Goal: Task Accomplishment & Management: Manage account settings

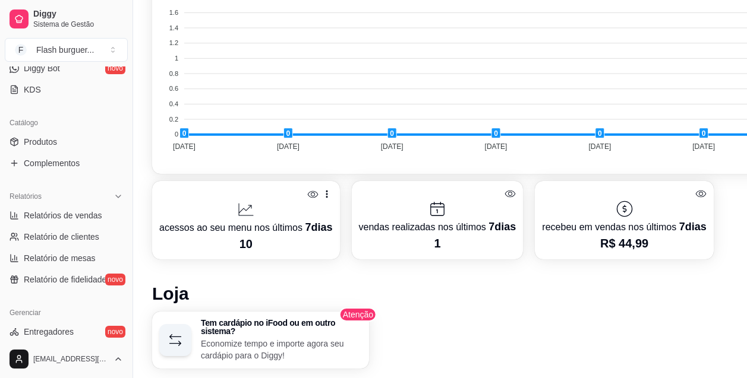
scroll to position [467, 0]
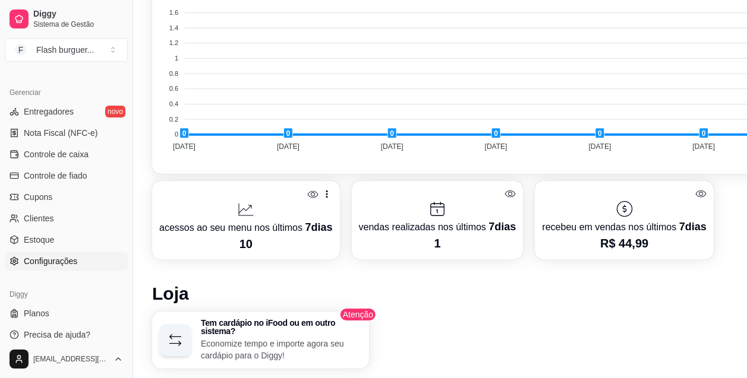
click at [72, 266] on span "Configurações" at bounding box center [50, 261] width 53 height 12
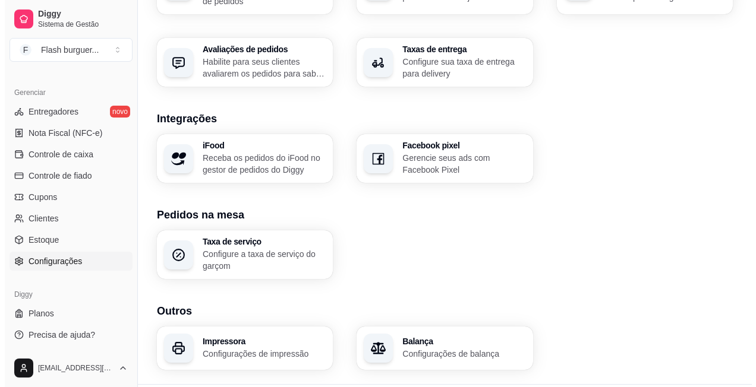
scroll to position [450, 0]
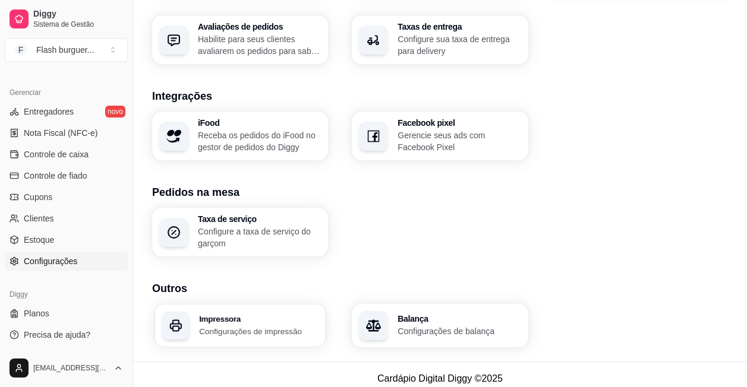
click at [279, 326] on p "Configurações de impressão" at bounding box center [258, 331] width 119 height 11
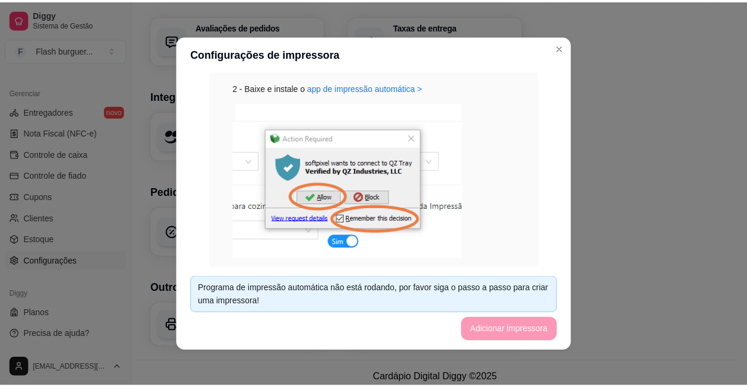
scroll to position [285, 0]
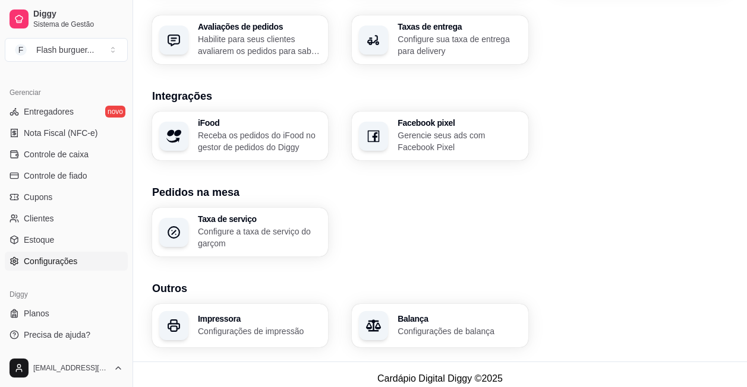
click at [608, 125] on div "iFood Receba os pedidos do iFood no gestor de pedidos do Diggy Facebook pixel G…" at bounding box center [440, 136] width 576 height 49
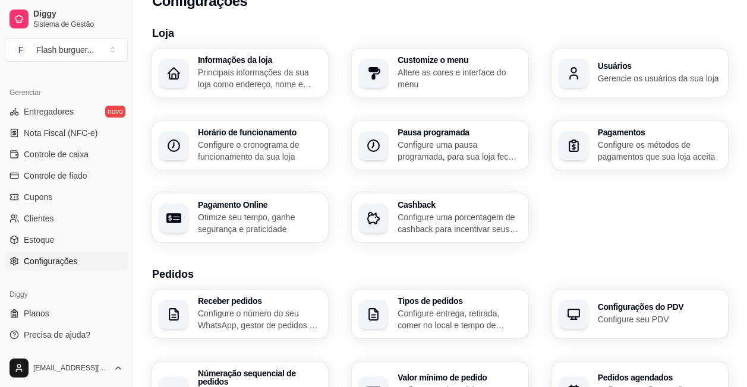
scroll to position [0, 0]
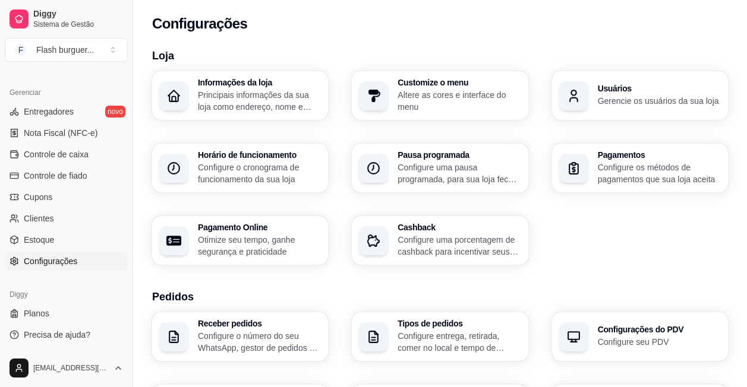
click at [662, 226] on div "Informações da loja Principais informações da sua loja como endereço, nome e ma…" at bounding box center [440, 168] width 576 height 194
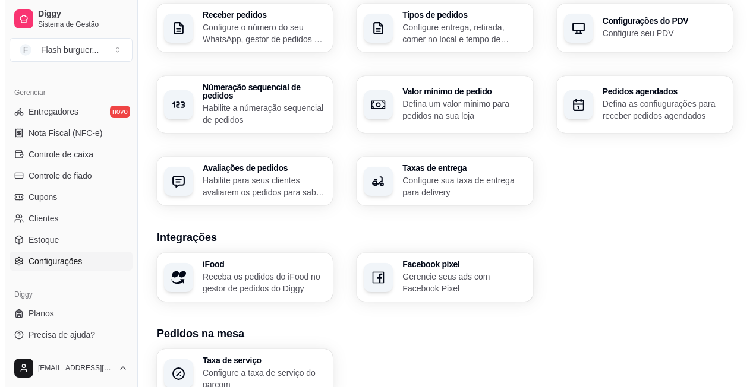
scroll to position [450, 0]
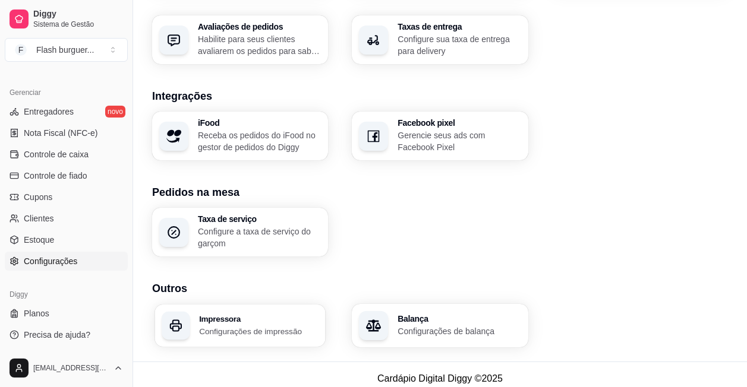
click at [252, 315] on h3 "Impressora" at bounding box center [258, 319] width 119 height 8
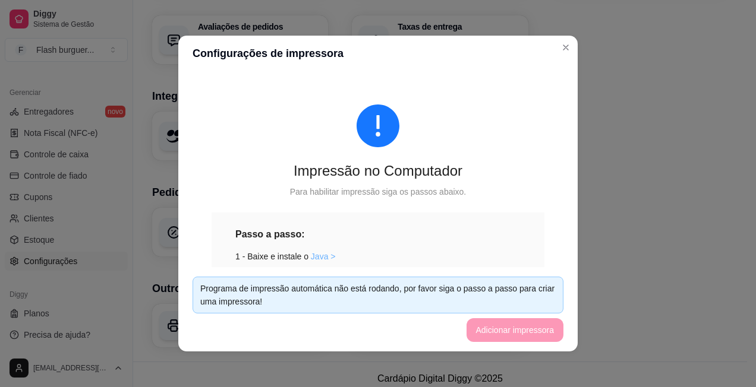
click at [318, 252] on link "Java >" at bounding box center [323, 257] width 25 height 10
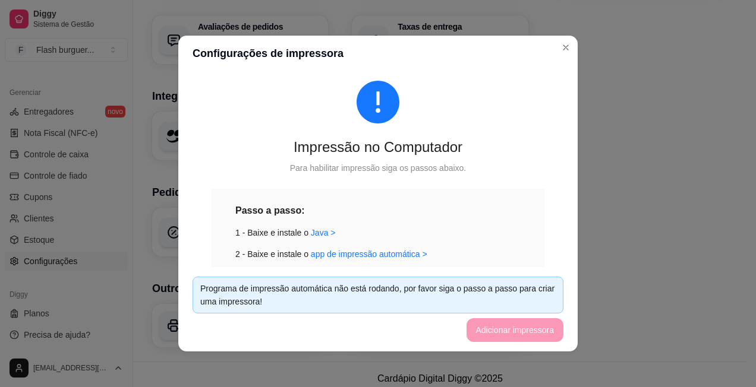
scroll to position [48, 0]
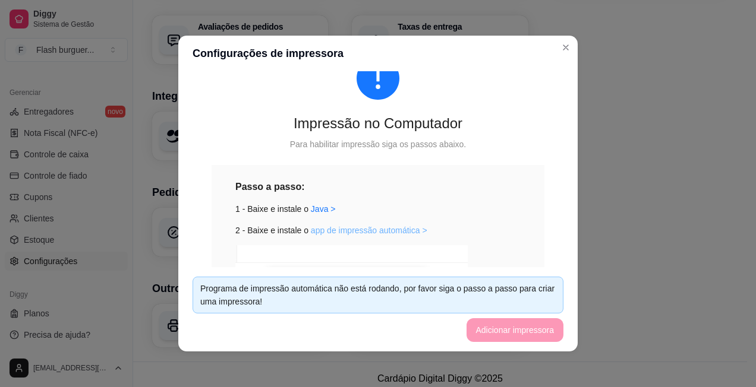
click at [380, 234] on link "app de impressão automática >" at bounding box center [369, 231] width 116 height 10
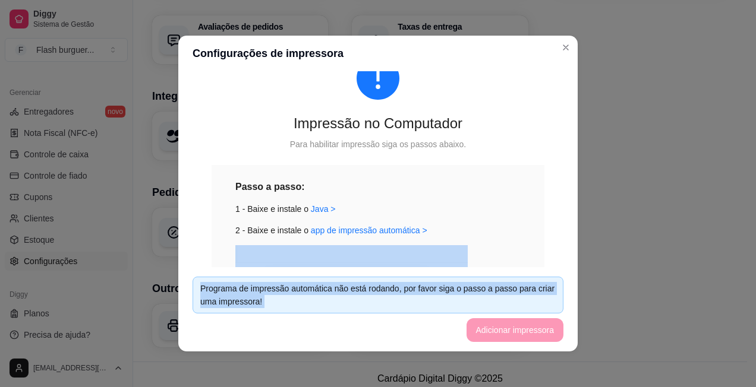
drag, startPoint x: 503, startPoint y: 333, endPoint x: 525, endPoint y: 72, distance: 261.7
click at [510, 228] on section "Configurações de impressora Impressão no Computador Para habilitar impressão si…" at bounding box center [377, 194] width 399 height 316
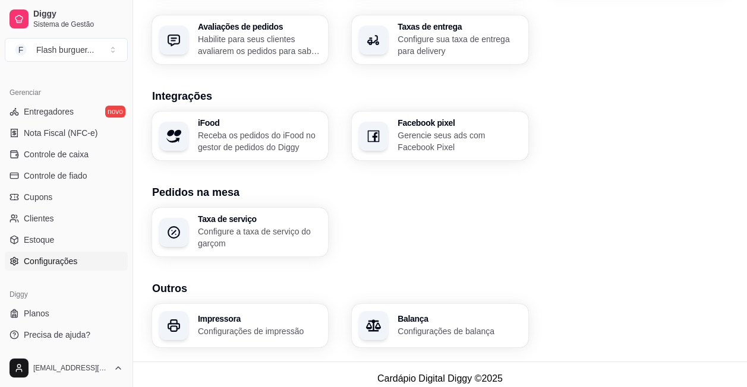
click at [268, 315] on h3 "Impressora" at bounding box center [259, 319] width 123 height 8
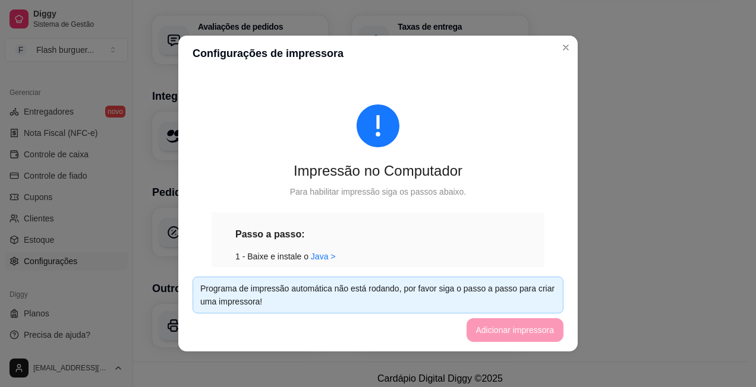
click at [495, 322] on footer "Programa de impressão automática não está rodando, por favor siga o passo a pas…" at bounding box center [377, 309] width 399 height 84
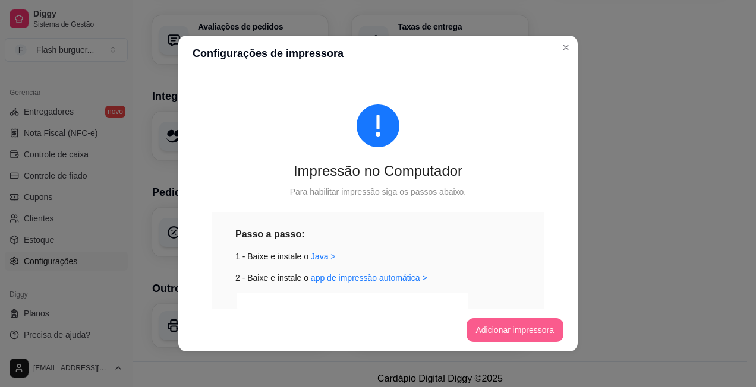
click at [498, 330] on button "Adicionar impressora" at bounding box center [514, 330] width 97 height 24
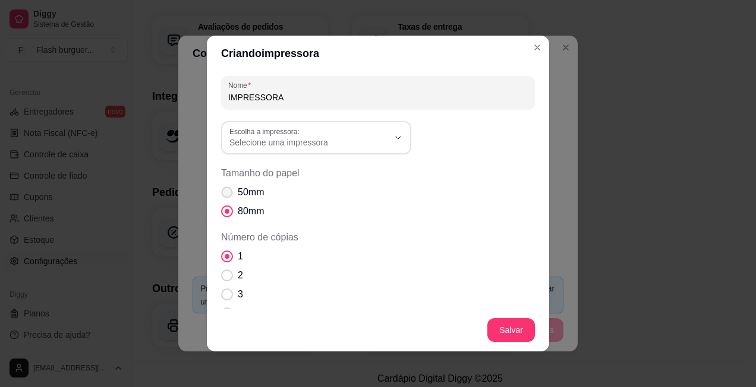
click at [260, 194] on span "50mm" at bounding box center [251, 192] width 26 height 14
click at [228, 195] on input "50mm" at bounding box center [224, 199] width 8 height 8
radio input "true"
click at [507, 331] on button "Salvar" at bounding box center [511, 330] width 48 height 24
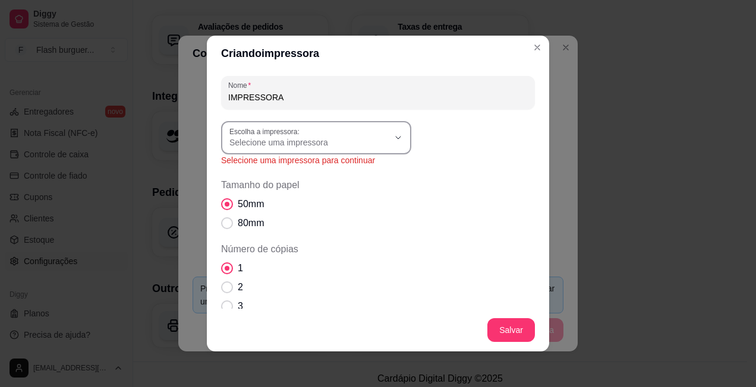
click at [386, 141] on button "Escolha a impressora: Selecione uma impressora" at bounding box center [316, 137] width 190 height 33
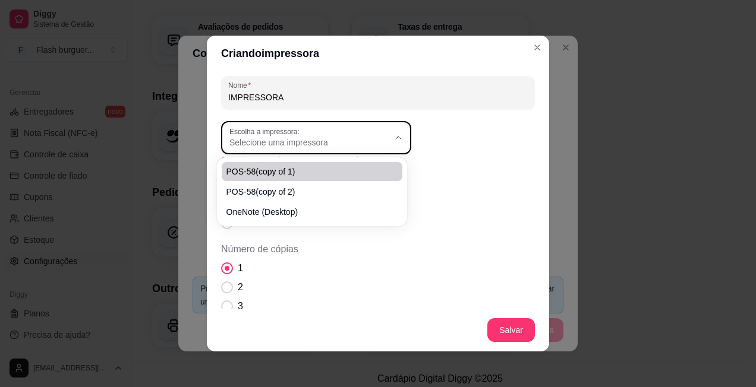
click at [642, 294] on div "Criando impressora Nome IMPRESSORA Escolha a impressora: POS-58(copy of 1) POS-…" at bounding box center [378, 193] width 756 height 387
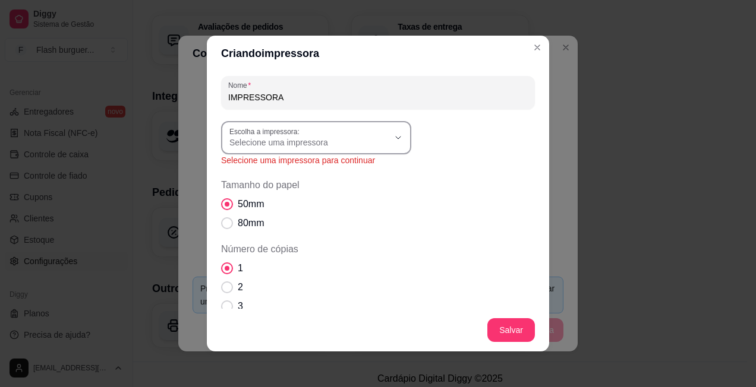
click at [310, 138] on span "Selecione uma impressora" at bounding box center [308, 143] width 159 height 12
click at [285, 191] on span "POS-58(copy of 2)" at bounding box center [305, 190] width 153 height 11
type input "POS-58(copy of 2)"
select select "POS-58(copy of 2)"
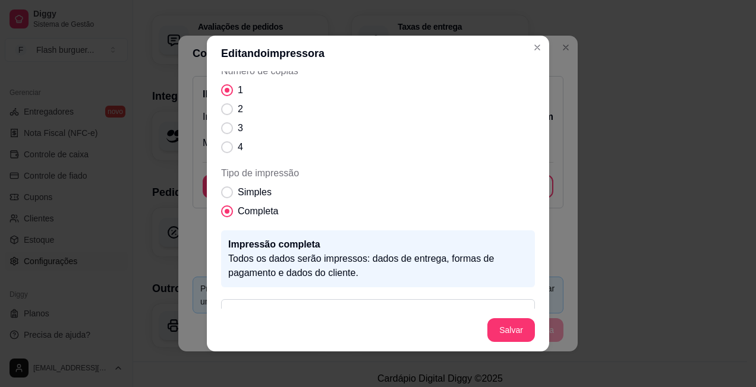
scroll to position [151, 0]
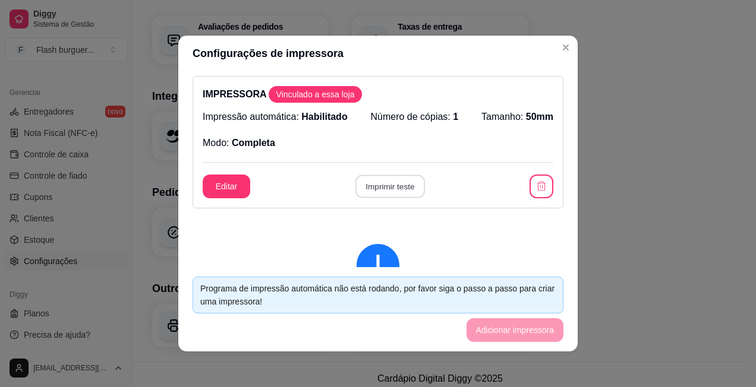
click at [386, 189] on button "Imprimir teste" at bounding box center [389, 186] width 69 height 23
click at [227, 179] on button "Editar" at bounding box center [226, 186] width 46 height 23
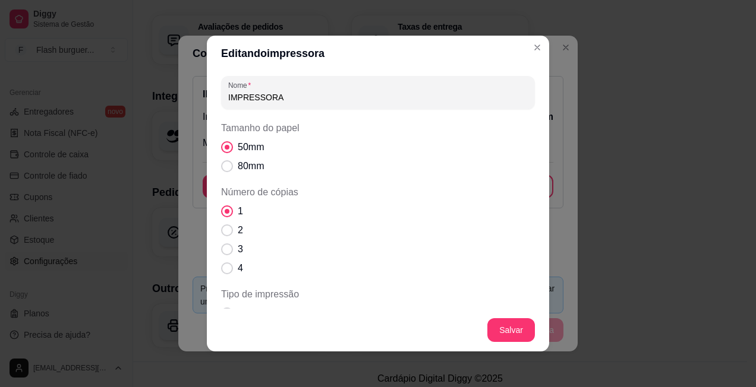
click at [464, 103] on input "IMPRESSORA" at bounding box center [377, 97] width 299 height 12
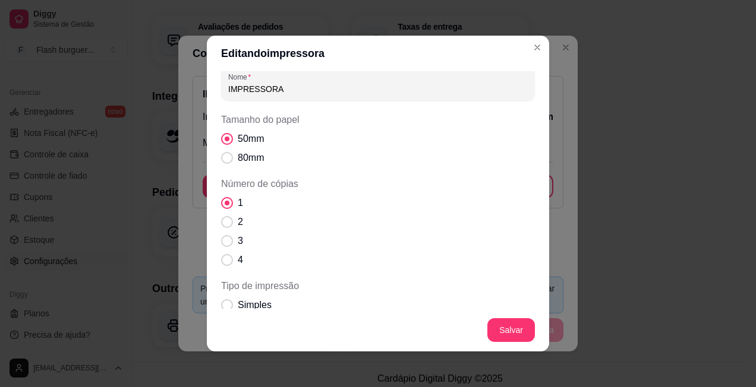
scroll to position [0, 0]
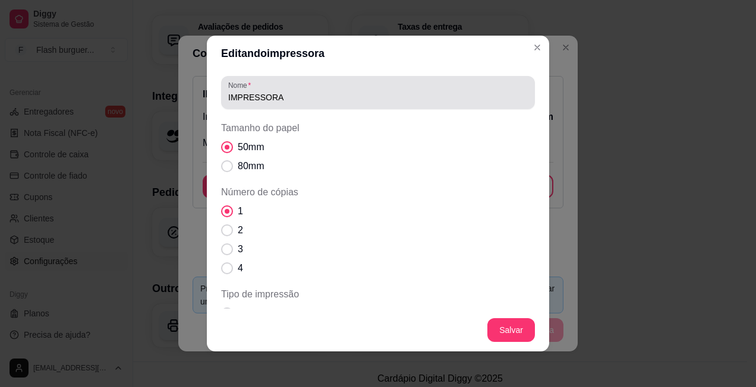
click at [463, 92] on input "IMPRESSORA" at bounding box center [377, 97] width 299 height 12
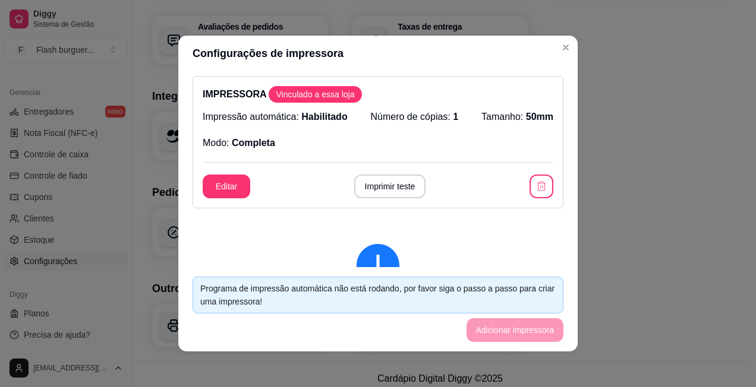
click at [493, 327] on footer "Programa de impressão automática não está rodando, por favor siga o passo a pas…" at bounding box center [377, 309] width 399 height 84
click at [463, 184] on div "Editar Imprimir teste" at bounding box center [378, 187] width 350 height 24
drag, startPoint x: 463, startPoint y: 184, endPoint x: 485, endPoint y: 238, distance: 58.6
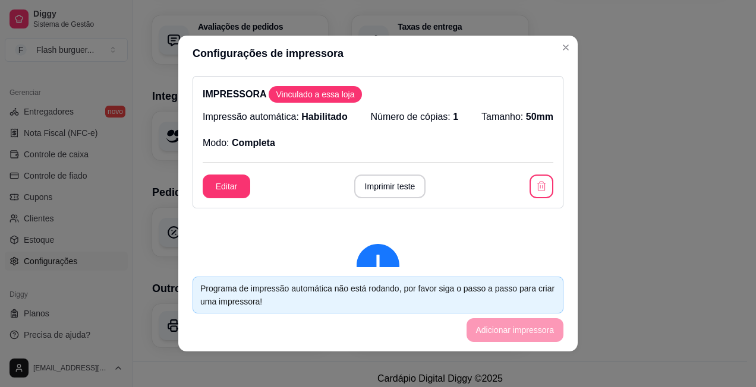
click at [529, 188] on button "button" at bounding box center [541, 187] width 24 height 24
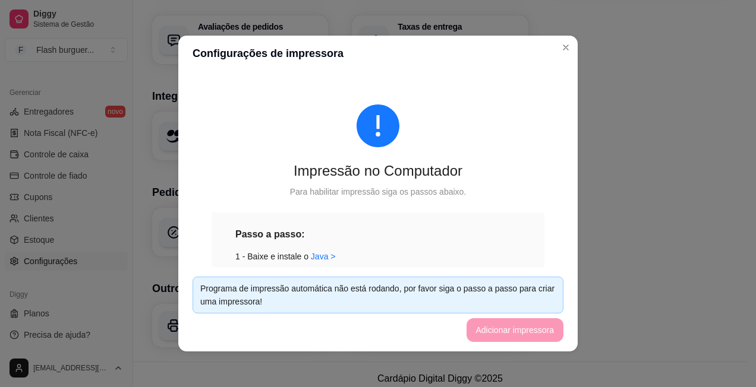
drag, startPoint x: 495, startPoint y: 330, endPoint x: 506, endPoint y: 152, distance: 178.0
click at [506, 152] on section "Configurações de impressora Impressão no Computador Para habilitar impressão si…" at bounding box center [377, 194] width 399 height 316
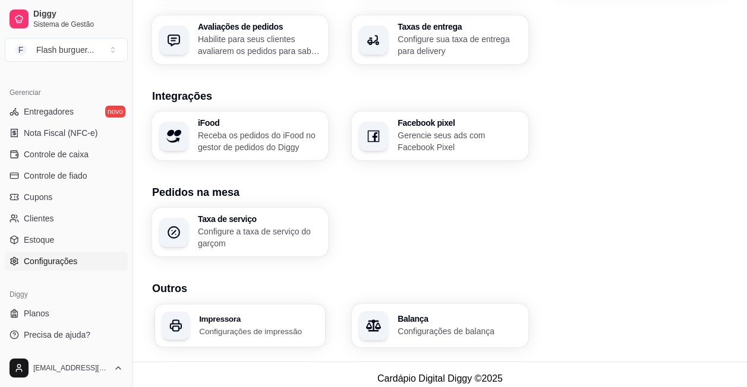
click at [241, 315] on h3 "Impressora" at bounding box center [258, 319] width 119 height 8
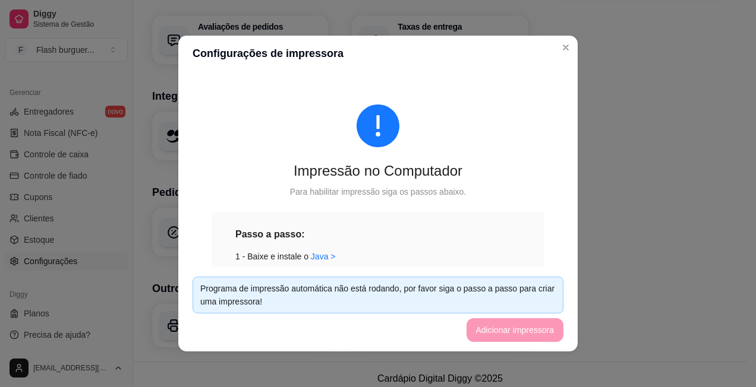
click at [515, 318] on footer "Programa de impressão automática não está rodando, por favor siga o passo a pas…" at bounding box center [377, 309] width 399 height 84
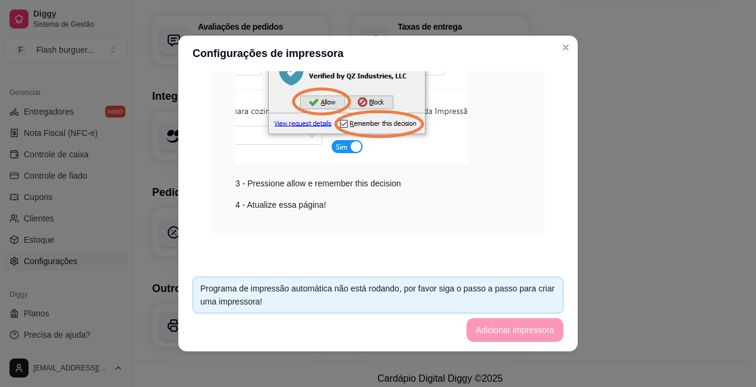
click at [505, 330] on footer "Programa de impressão automática não está rodando, por favor siga o passo a pas…" at bounding box center [377, 309] width 399 height 84
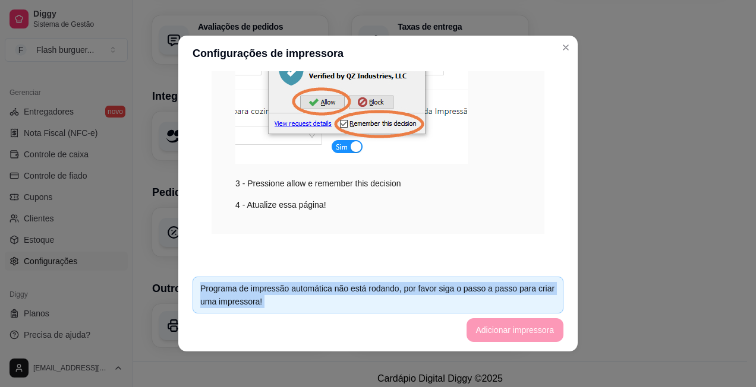
click at [505, 330] on footer "Programa de impressão automática não está rodando, por favor siga o passo a pas…" at bounding box center [377, 309] width 399 height 84
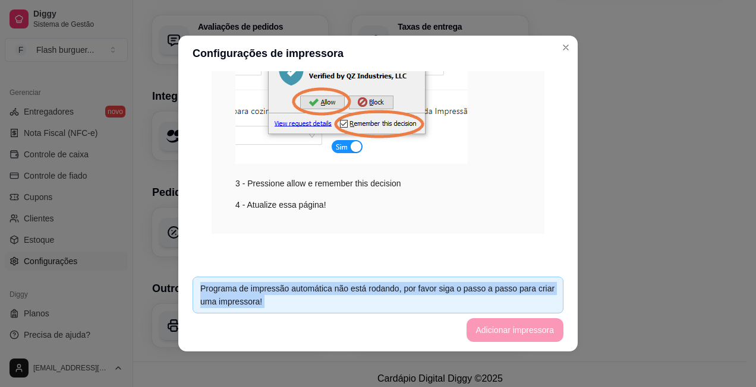
click at [505, 330] on footer "Programa de impressão automática não está rodando, por favor siga o passo a pas…" at bounding box center [377, 309] width 399 height 84
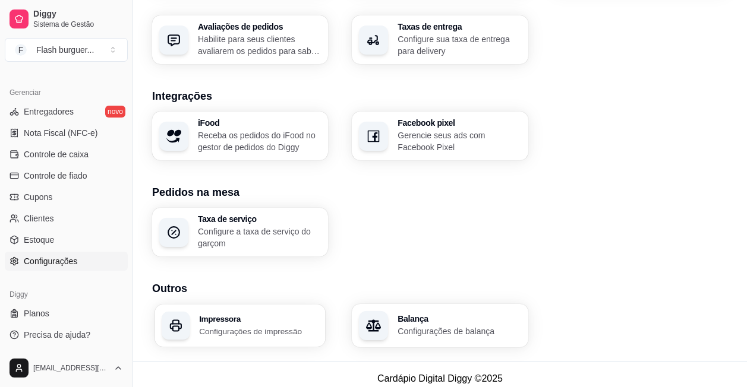
click at [279, 315] on h3 "Impressora" at bounding box center [258, 319] width 119 height 8
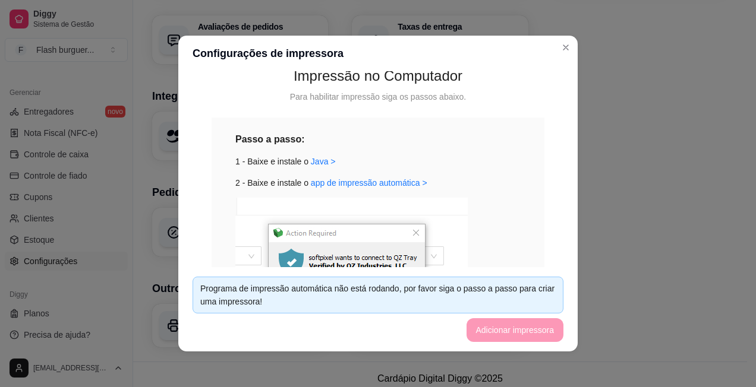
scroll to position [166, 0]
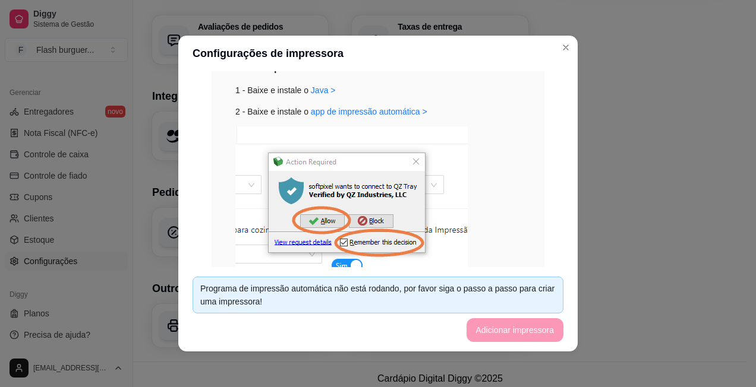
click at [553, 335] on footer "Programa de impressão automática não está rodando, por favor siga o passo a pas…" at bounding box center [377, 309] width 399 height 84
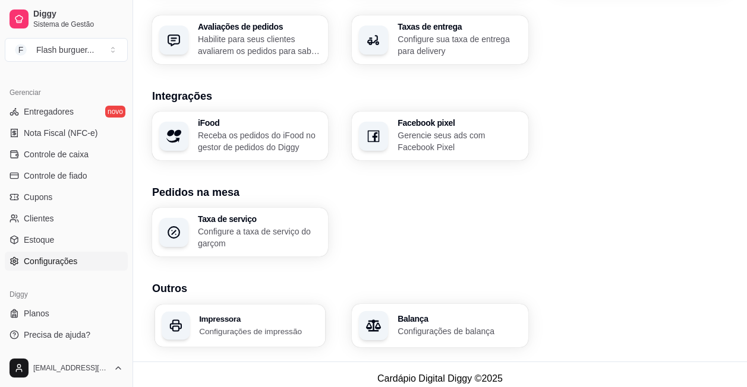
click at [239, 326] on p "Configurações de impressão" at bounding box center [258, 331] width 119 height 11
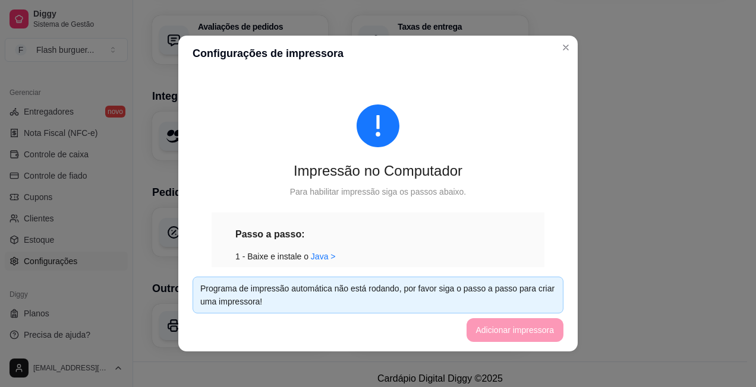
click at [418, 262] on div "1 - Baixe e instale o [GEOGRAPHIC_DATA] >" at bounding box center [377, 256] width 285 height 13
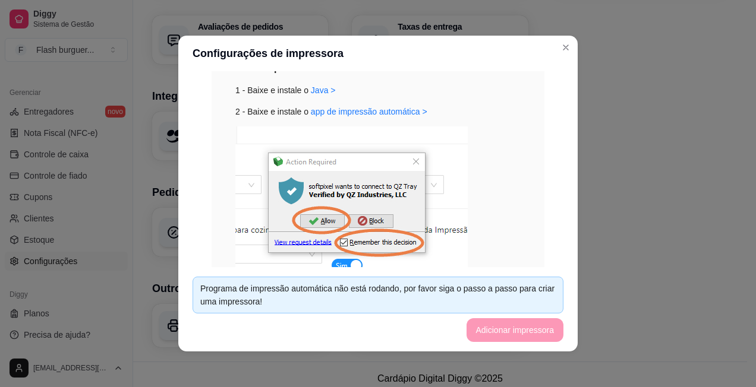
scroll to position [214, 0]
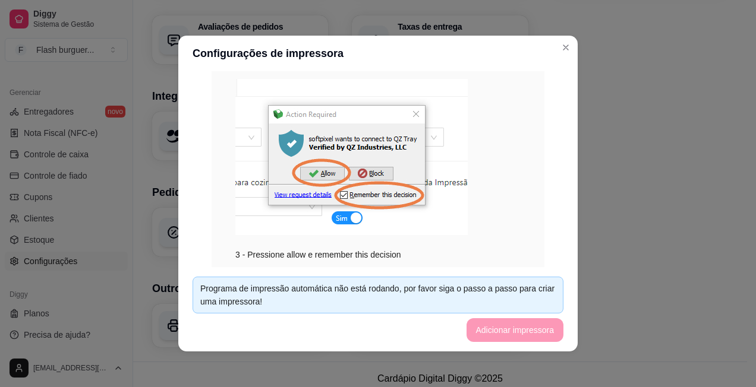
click at [526, 311] on div "Programa de impressão automática não está rodando, por favor siga o passo a pas…" at bounding box center [377, 295] width 371 height 37
drag, startPoint x: 526, startPoint y: 311, endPoint x: 506, endPoint y: 330, distance: 27.7
click at [506, 330] on footer "Programa de impressão automática não está rodando, por favor siga o passo a pas…" at bounding box center [377, 309] width 399 height 84
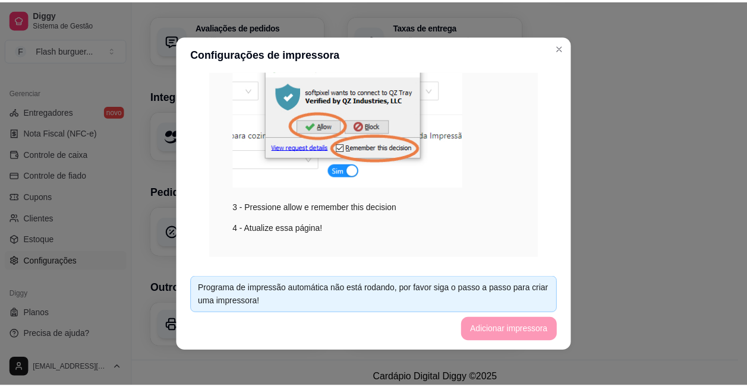
scroll to position [285, 0]
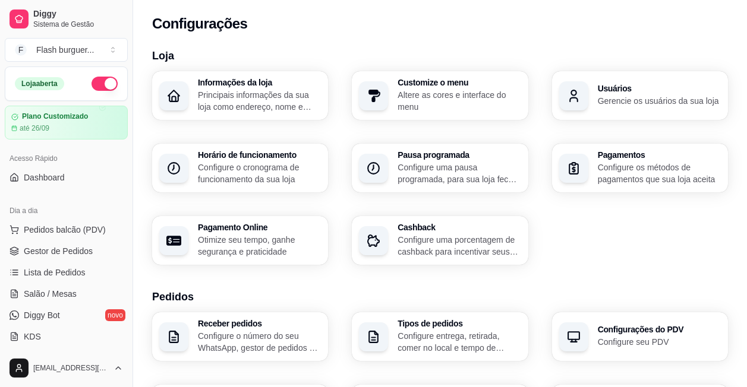
click at [582, 262] on div "Informações da loja Principais informações da sua loja como endereço, nome e ma…" at bounding box center [440, 168] width 576 height 194
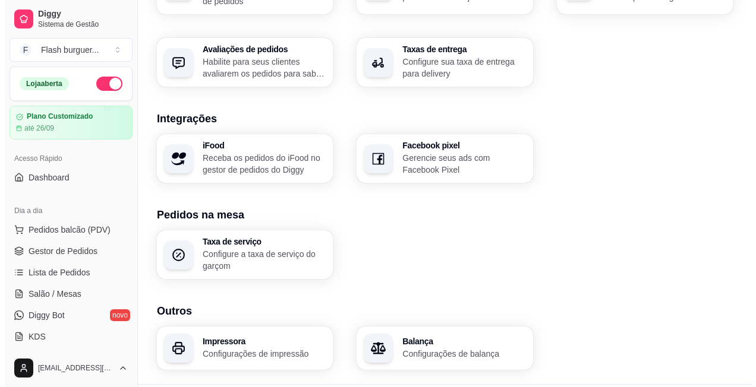
scroll to position [450, 0]
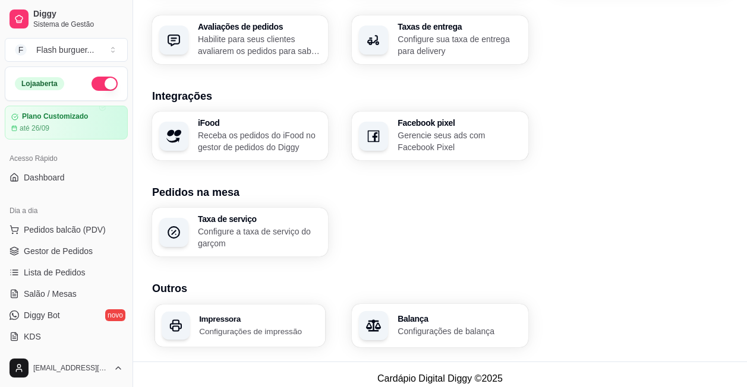
click at [271, 326] on p "Configurações de impressão" at bounding box center [258, 331] width 119 height 11
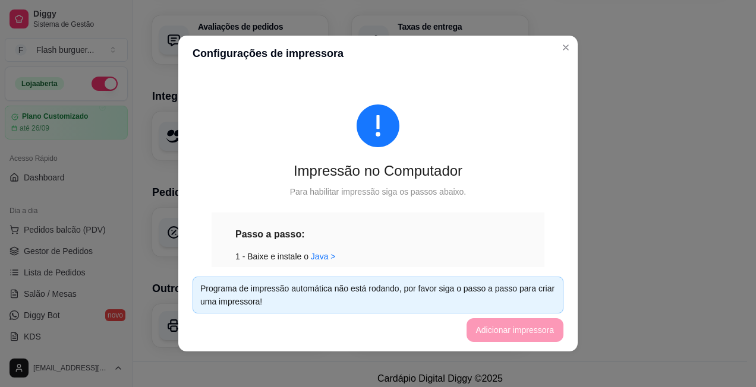
drag, startPoint x: 491, startPoint y: 315, endPoint x: 503, endPoint y: 286, distance: 30.7
click at [503, 286] on footer "Programa de impressão automática não está rodando, por favor siga o passo a pas…" at bounding box center [377, 309] width 399 height 84
click at [503, 286] on div "Programa de impressão automática não está rodando, por favor siga o passo a pas…" at bounding box center [377, 295] width 355 height 26
click at [519, 335] on footer "Programa de impressão automática não está rodando, por favor siga o passo a pas…" at bounding box center [377, 309] width 399 height 84
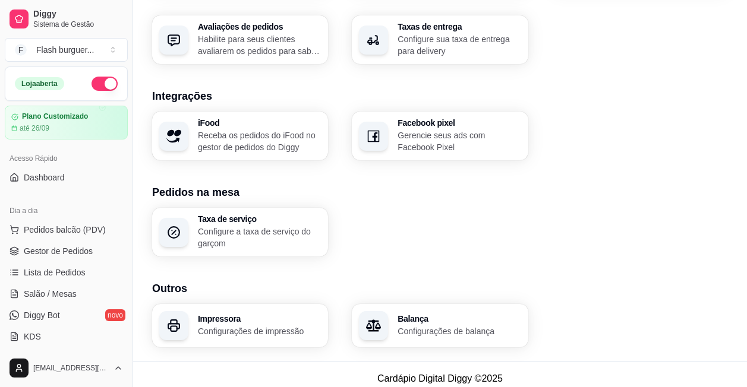
click at [229, 326] on p "Configurações de impressão" at bounding box center [259, 332] width 123 height 12
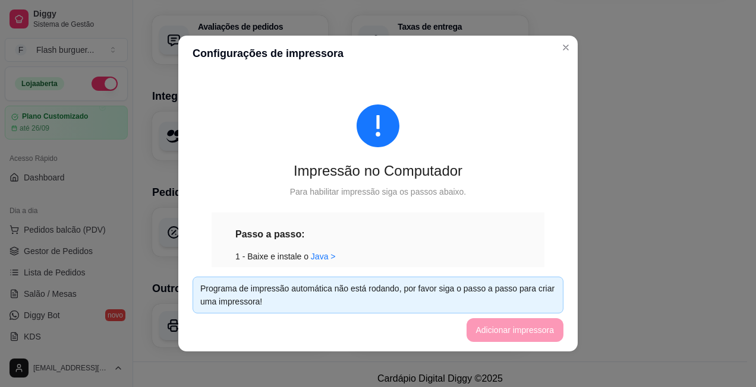
click at [530, 337] on footer "Programa de impressão automática não está rodando, por favor siga o passo a pas…" at bounding box center [377, 309] width 399 height 84
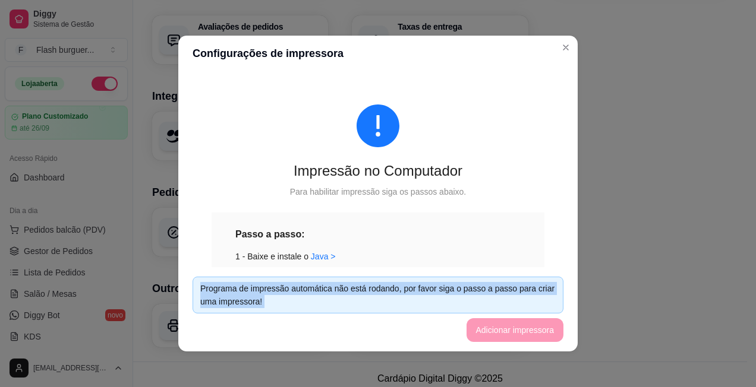
click at [530, 337] on footer "Programa de impressão automática não está rodando, por favor siga o passo a pas…" at bounding box center [377, 309] width 399 height 84
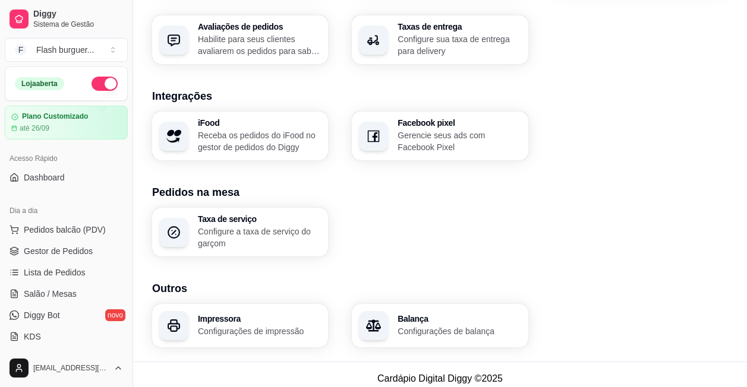
click at [281, 326] on p "Configurações de impressão" at bounding box center [259, 332] width 123 height 12
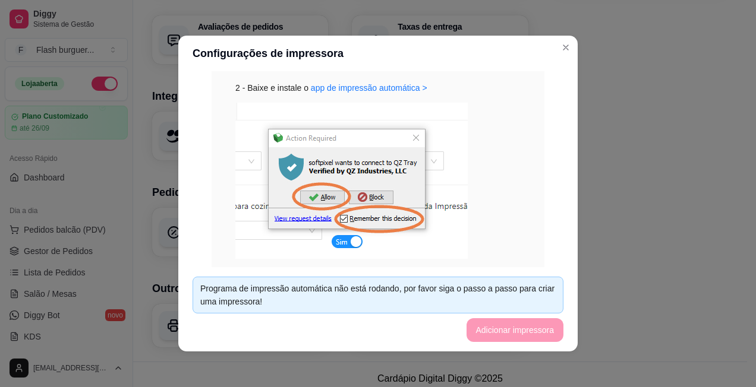
scroll to position [214, 0]
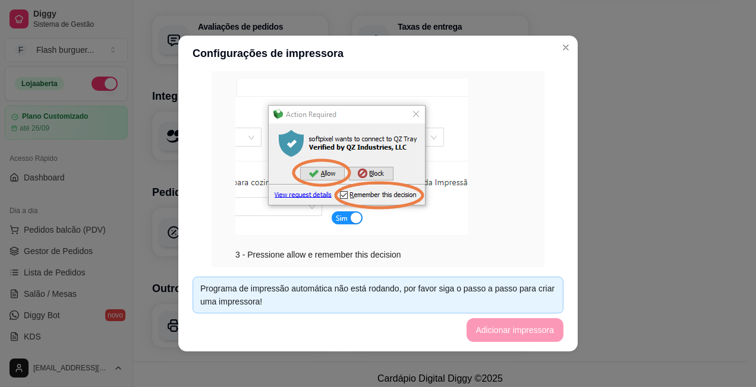
click at [278, 172] on img at bounding box center [351, 157] width 232 height 156
click at [509, 330] on footer "Programa de impressão automática não está rodando, por favor siga o passo a pas…" at bounding box center [377, 309] width 399 height 84
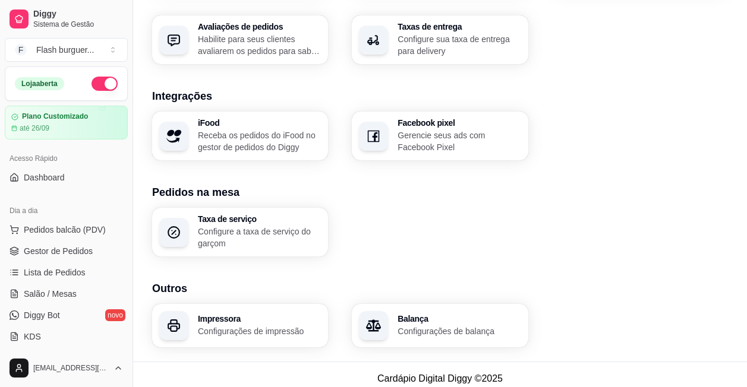
click at [279, 326] on p "Configurações de impressão" at bounding box center [259, 332] width 123 height 12
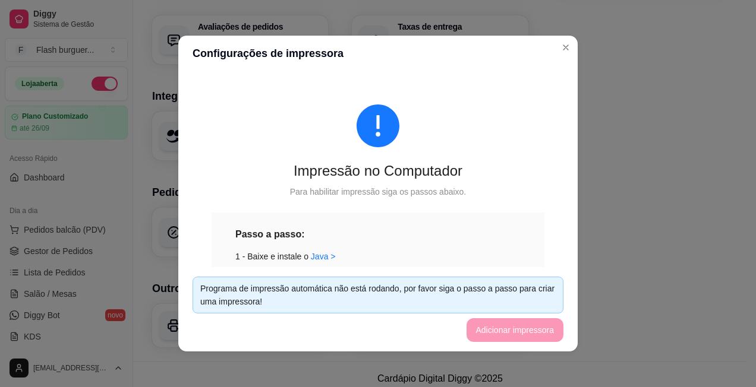
click at [513, 333] on footer "Programa de impressão automática não está rodando, por favor siga o passo a pas…" at bounding box center [377, 309] width 399 height 84
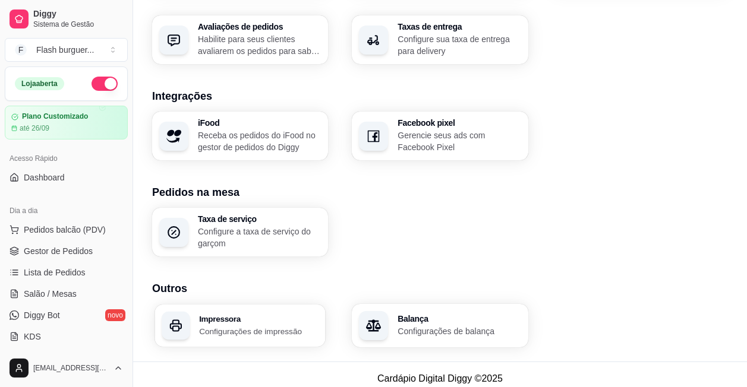
click at [264, 316] on div "Impressora Configurações de impressão" at bounding box center [258, 326] width 119 height 22
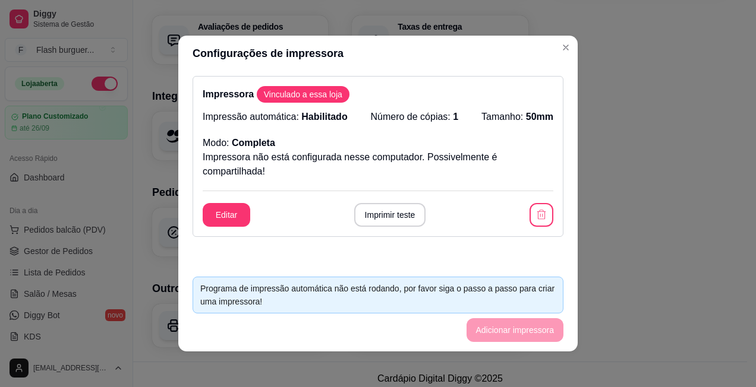
click at [312, 122] on span "Habilitado" at bounding box center [324, 117] width 46 height 10
click at [293, 97] on span "Vinculado a essa loja" at bounding box center [303, 95] width 88 height 12
click at [223, 211] on button "Editar" at bounding box center [227, 215] width 48 height 24
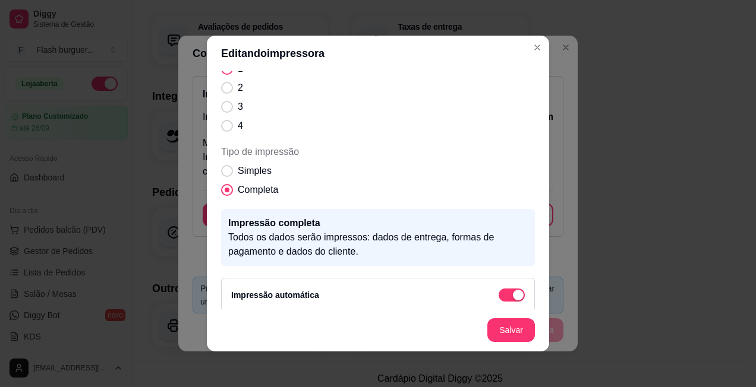
scroll to position [151, 0]
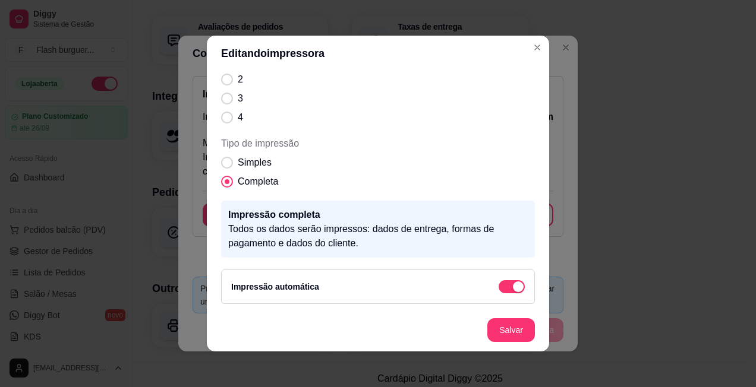
click at [501, 280] on div "Impressão automática" at bounding box center [377, 287] width 293 height 14
click at [513, 285] on div "button" at bounding box center [518, 287] width 11 height 11
click at [225, 157] on label "Simples" at bounding box center [246, 163] width 60 height 24
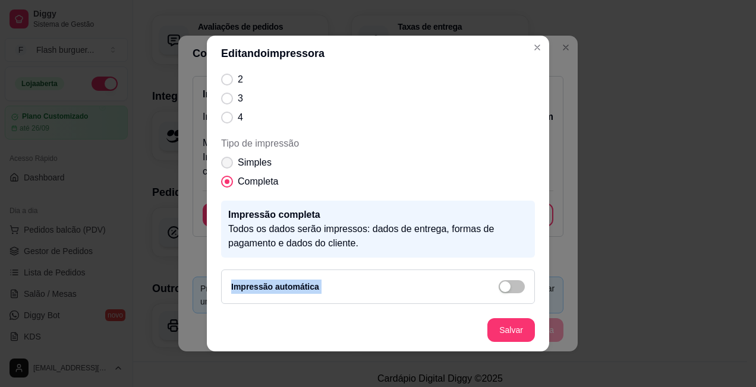
click at [225, 165] on input "Simples" at bounding box center [224, 169] width 8 height 8
radio input "true"
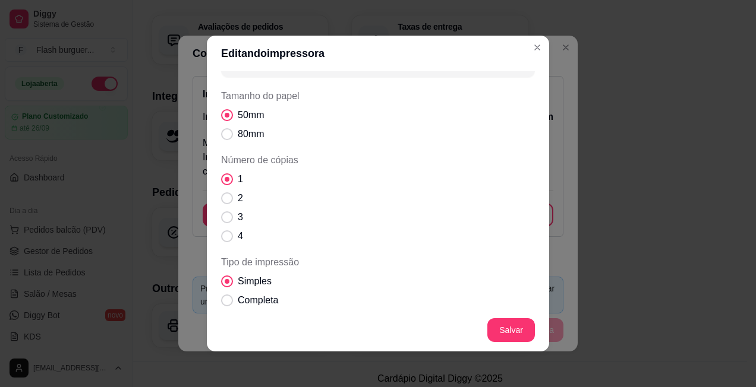
scroll to position [0, 0]
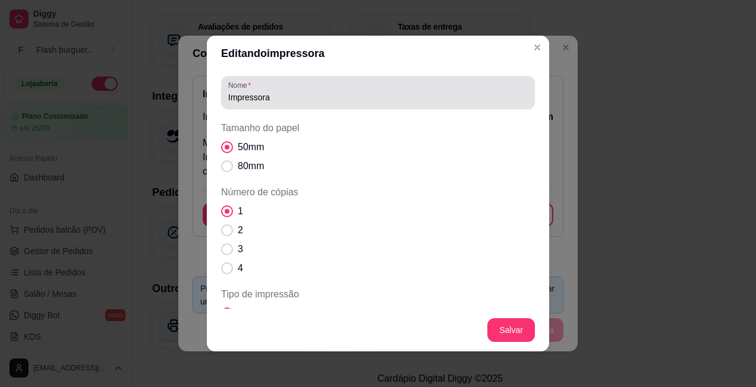
click at [322, 85] on div "Impressora" at bounding box center [377, 93] width 299 height 24
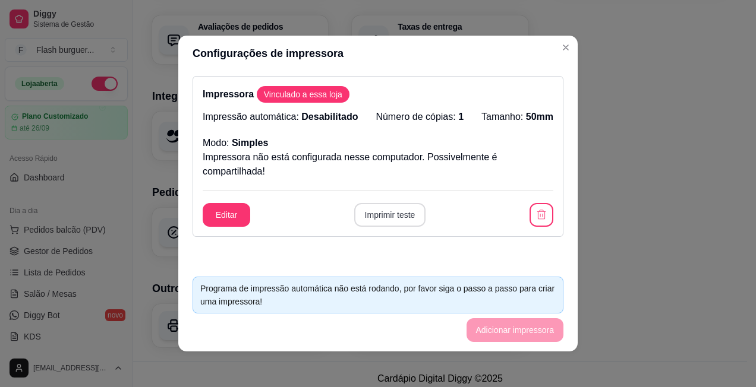
click at [387, 211] on button "Imprimir teste" at bounding box center [390, 215] width 72 height 24
click at [329, 118] on span "Desabilitado" at bounding box center [329, 117] width 56 height 10
click at [403, 222] on button "Imprimir teste" at bounding box center [390, 215] width 72 height 24
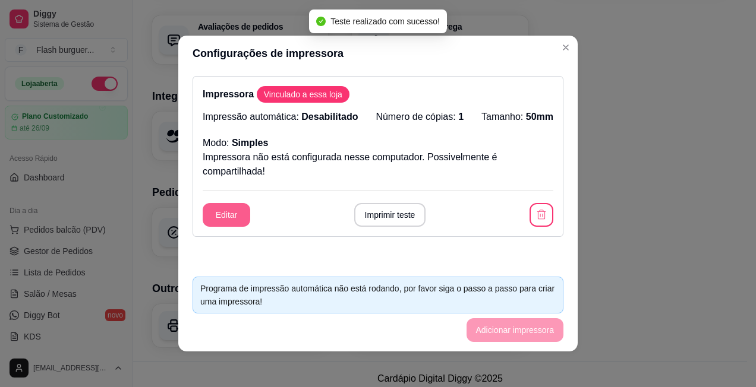
click at [224, 212] on button "Editar" at bounding box center [227, 215] width 48 height 24
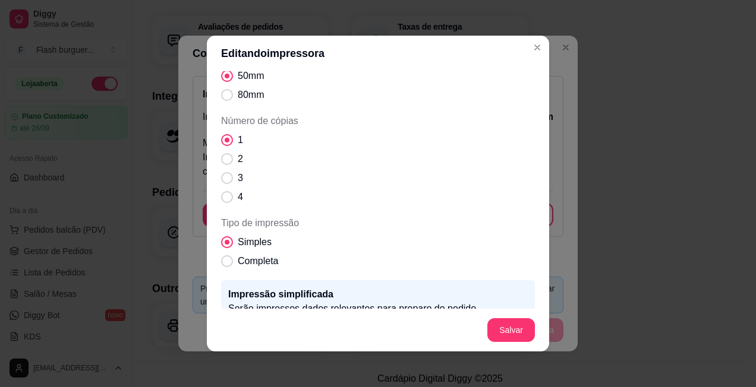
scroll to position [143, 0]
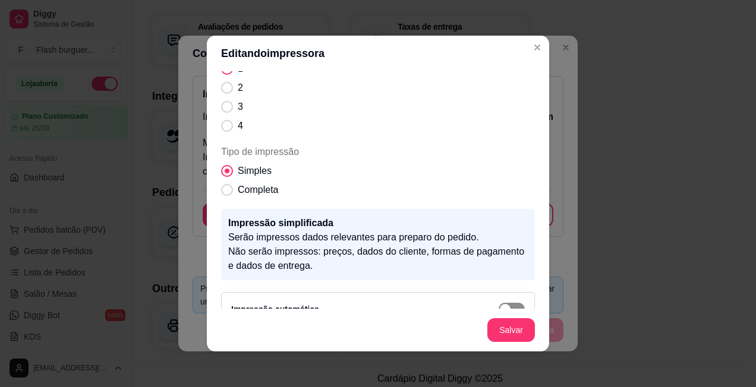
click at [506, 304] on span "button" at bounding box center [511, 309] width 26 height 13
click at [263, 186] on span "Completa" at bounding box center [258, 190] width 40 height 14
click at [228, 192] on input "Completa" at bounding box center [224, 196] width 8 height 8
radio input "true"
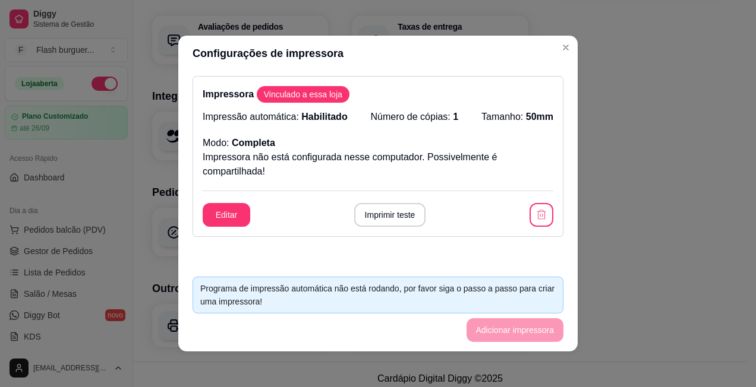
click at [503, 322] on footer "Programa de impressão automática não está rodando, por favor siga o passo a pas…" at bounding box center [377, 309] width 399 height 84
click at [385, 225] on button "Imprimir teste" at bounding box center [390, 215] width 72 height 24
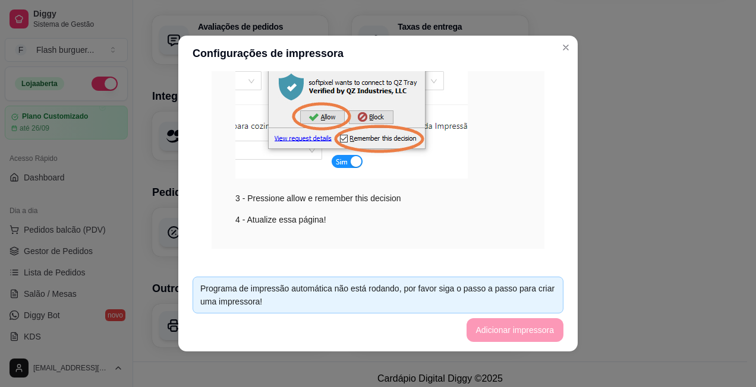
scroll to position [453, 0]
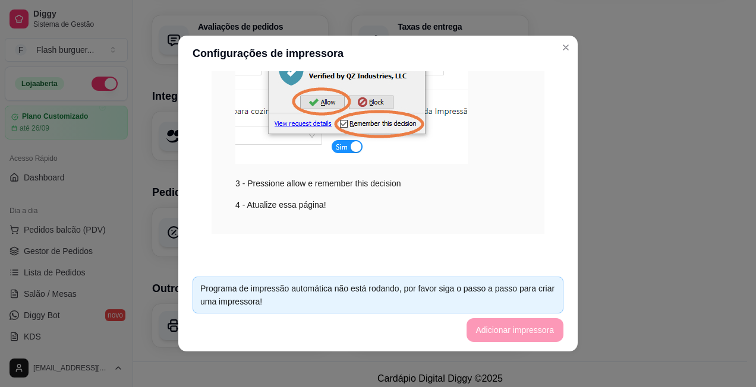
click at [508, 334] on footer "Programa de impressão automática não está rodando, por favor siga o passo a pas…" at bounding box center [377, 309] width 399 height 84
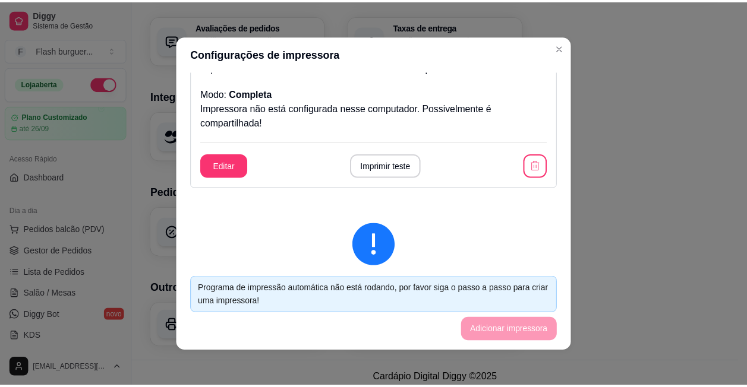
scroll to position [0, 0]
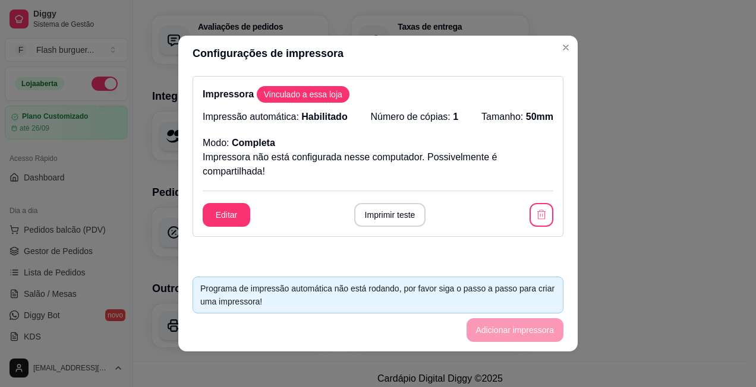
click at [317, 96] on span "Vinculado a essa loja" at bounding box center [303, 95] width 88 height 12
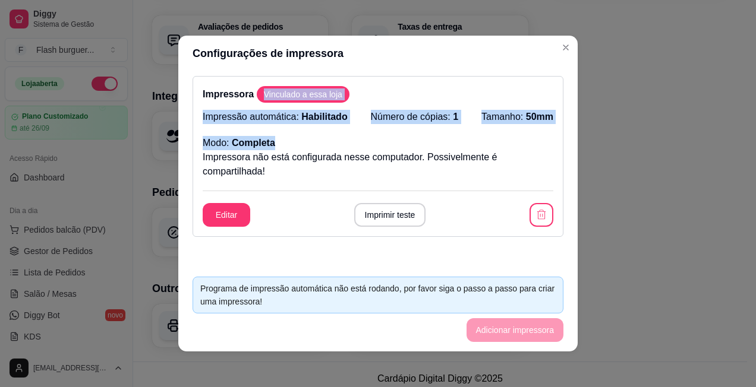
drag, startPoint x: 317, startPoint y: 96, endPoint x: 268, endPoint y: 152, distance: 74.2
click at [268, 152] on div "Impressora Vinculado a essa loja Impressão automática: Habilitado Número de cóp…" at bounding box center [377, 156] width 371 height 161
click at [268, 152] on p "Impressora não está configurada nesse computador. Possivelmente é compartilhada!" at bounding box center [378, 164] width 350 height 29
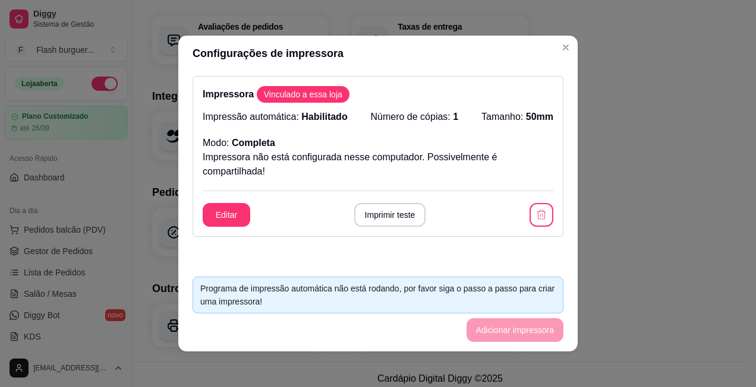
click at [359, 160] on p "Impressora não está configurada nesse computador. Possivelmente é compartilhada!" at bounding box center [378, 164] width 350 height 29
